Goal: Check status: Check status

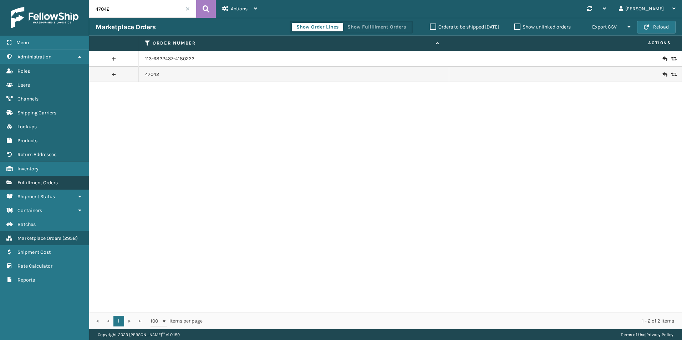
click at [43, 184] on span "Fulfillment Orders" at bounding box center [37, 183] width 40 height 6
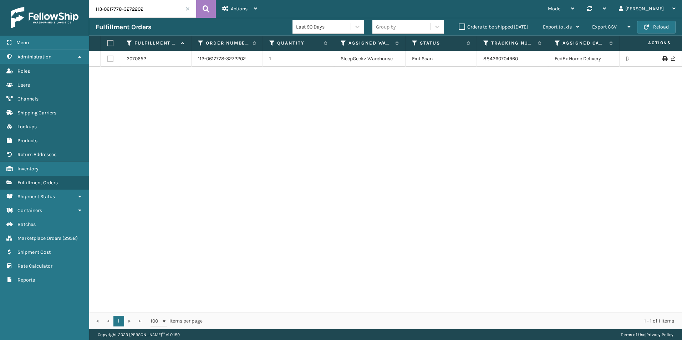
click at [111, 8] on input "113-0617778-3272202" at bounding box center [142, 9] width 107 height 18
paste input "47410"
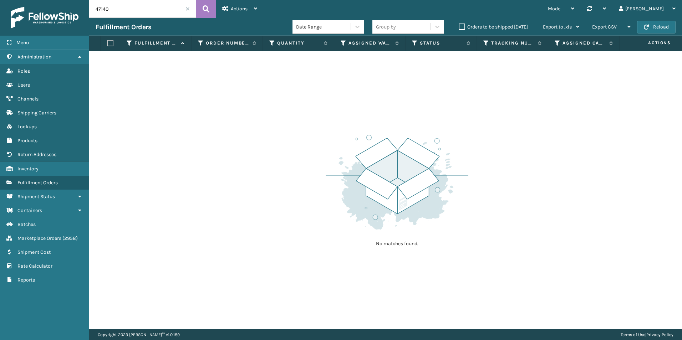
type input "47140"
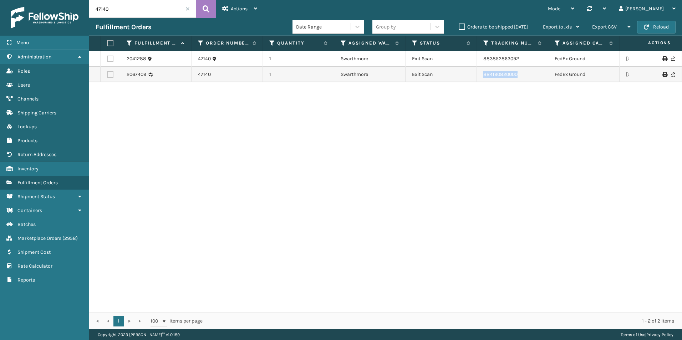
drag, startPoint x: 523, startPoint y: 70, endPoint x: 468, endPoint y: 71, distance: 55.0
click at [468, 71] on tr "2067409 47140 1 Swarthmore Exit Scan 884190820000 FedEx Ground [US_STATE]" at bounding box center [452, 75] width 727 height 16
copy tr "884190820000"
drag, startPoint x: 202, startPoint y: 75, endPoint x: 191, endPoint y: 76, distance: 10.8
click at [191, 76] on tr "2067409 47140 1 Swarthmore Exit Scan 884190820000 FedEx Ground [US_STATE]" at bounding box center [452, 75] width 727 height 16
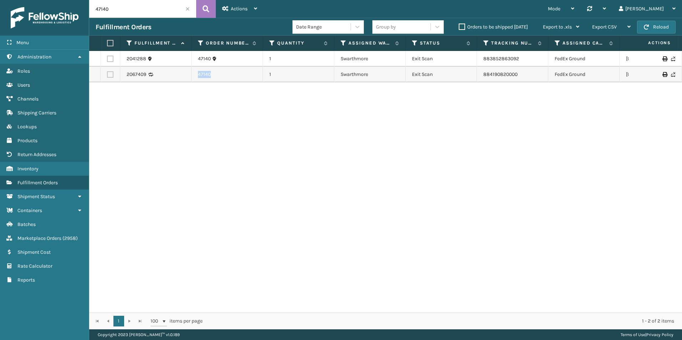
copy tr "47140"
